Goal: Transaction & Acquisition: Purchase product/service

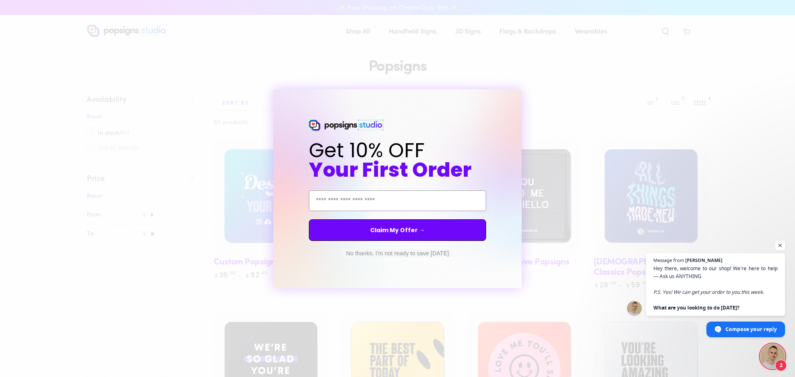
click at [399, 251] on button "No thanks, I'm not ready to save today" at bounding box center [397, 253] width 111 height 8
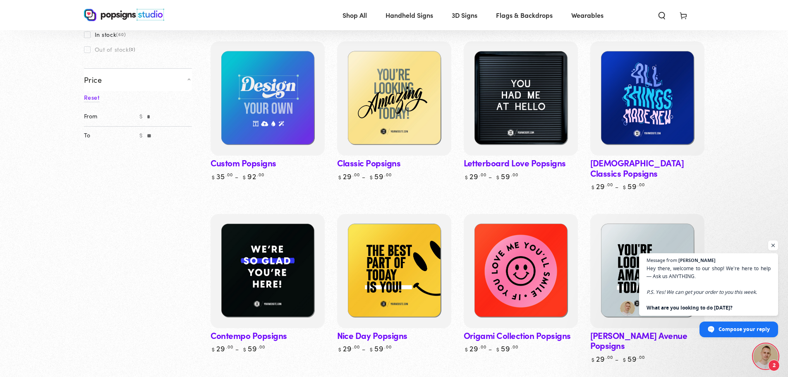
scroll to position [83, 0]
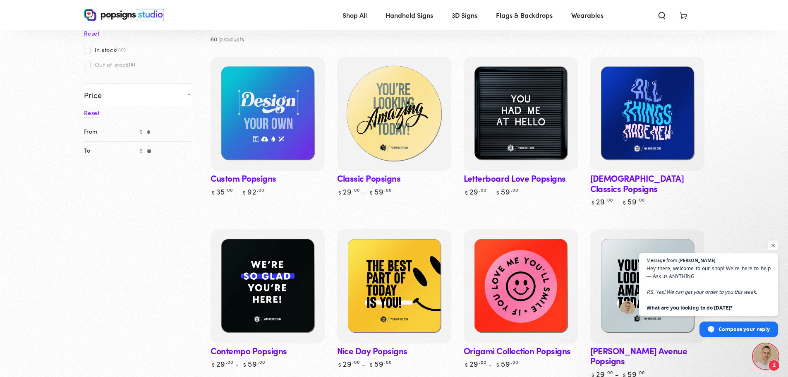
click at [388, 120] on img at bounding box center [394, 114] width 118 height 118
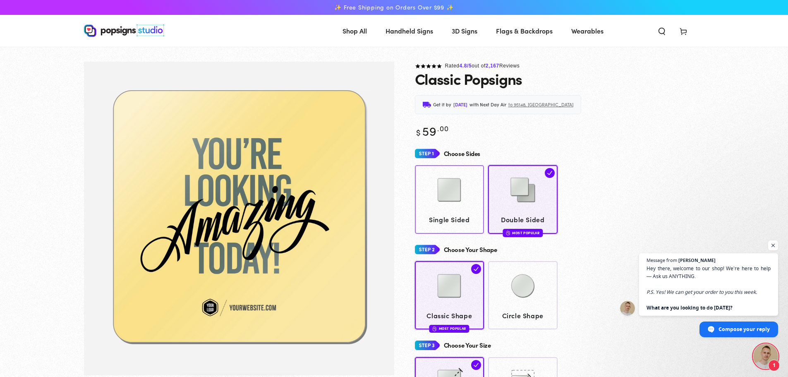
click at [458, 194] on img at bounding box center [449, 189] width 41 height 41
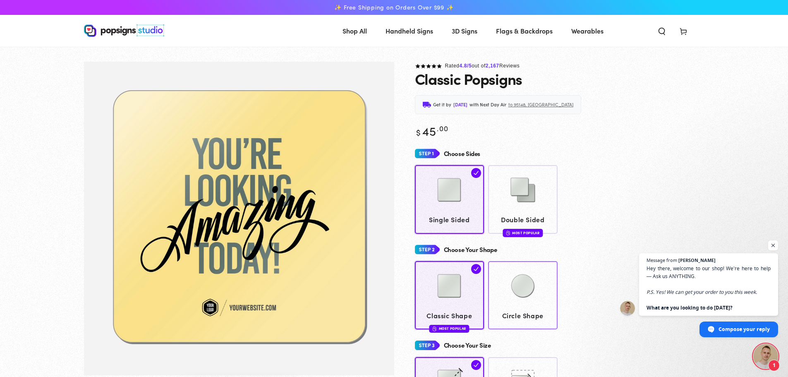
click at [524, 267] on img at bounding box center [522, 285] width 41 height 41
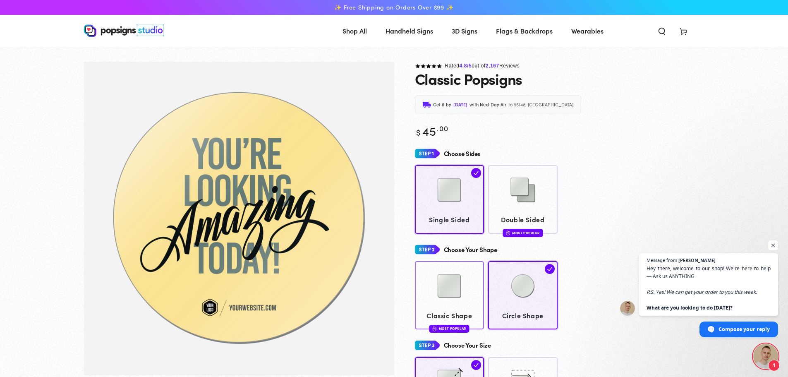
click at [444, 290] on img at bounding box center [449, 285] width 41 height 41
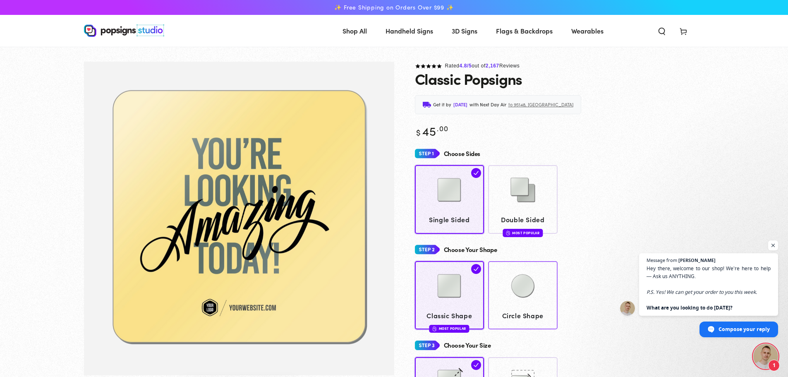
click at [516, 293] on img at bounding box center [522, 285] width 41 height 41
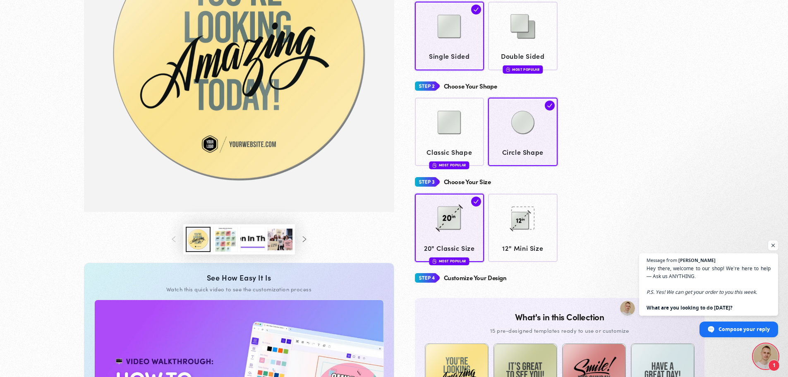
scroll to position [164, 0]
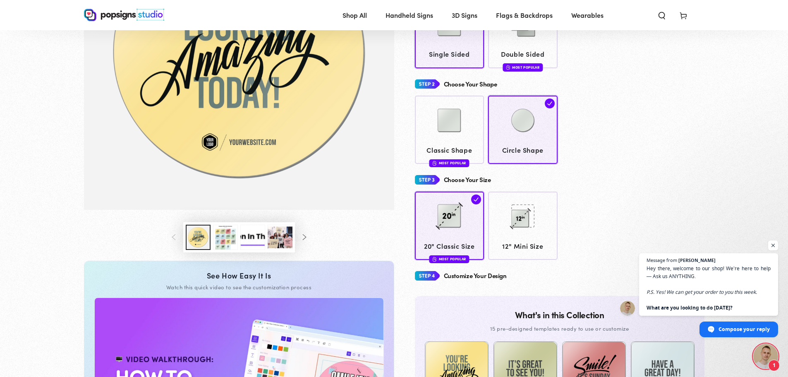
click at [269, 238] on button "Load image 5 in gallery view" at bounding box center [280, 237] width 25 height 25
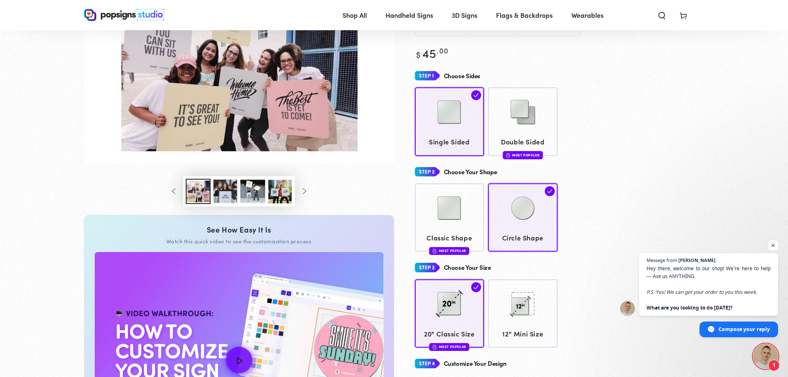
scroll to position [154, 0]
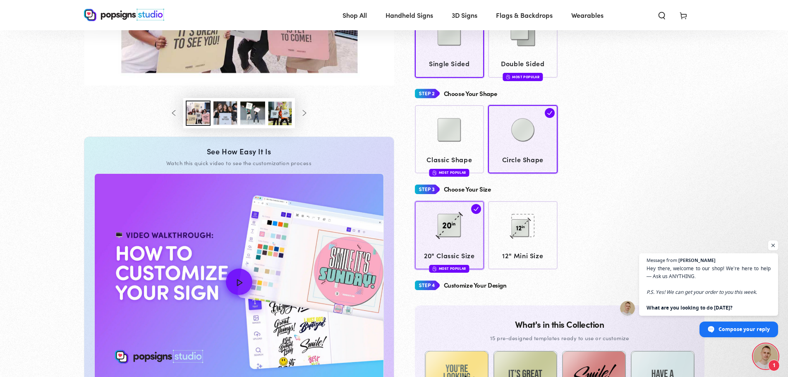
click at [455, 213] on img at bounding box center [449, 225] width 41 height 41
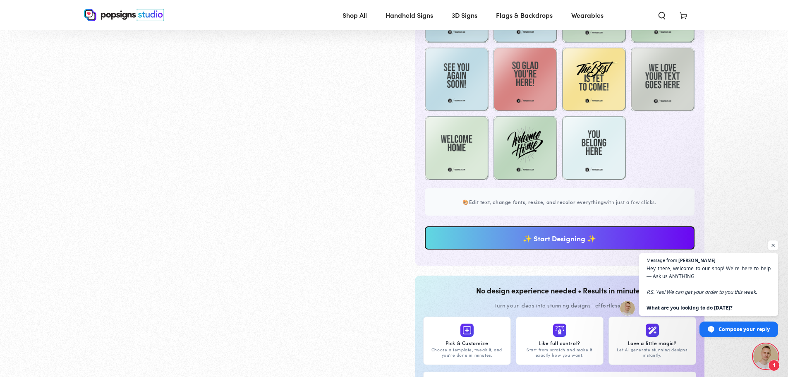
scroll to position [610, 0]
